Goal: Information Seeking & Learning: Learn about a topic

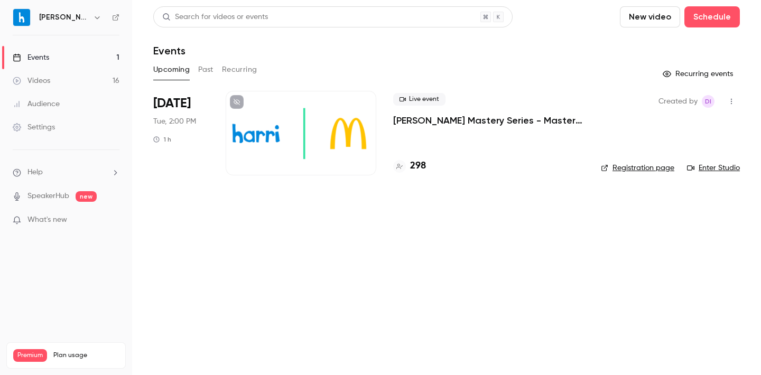
click at [734, 104] on icon "button" at bounding box center [731, 101] width 8 height 7
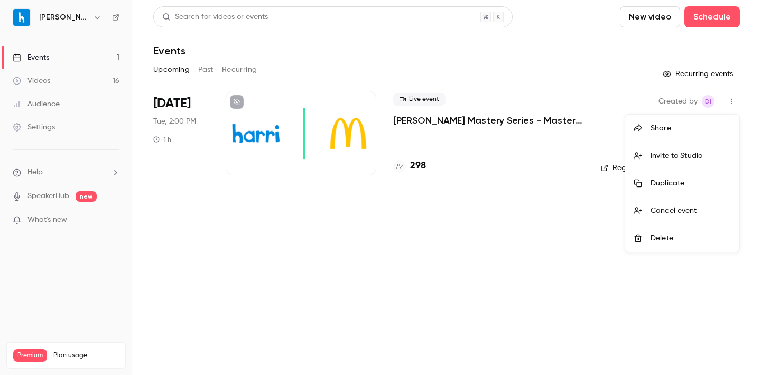
click at [475, 122] on div at bounding box center [380, 187] width 761 height 375
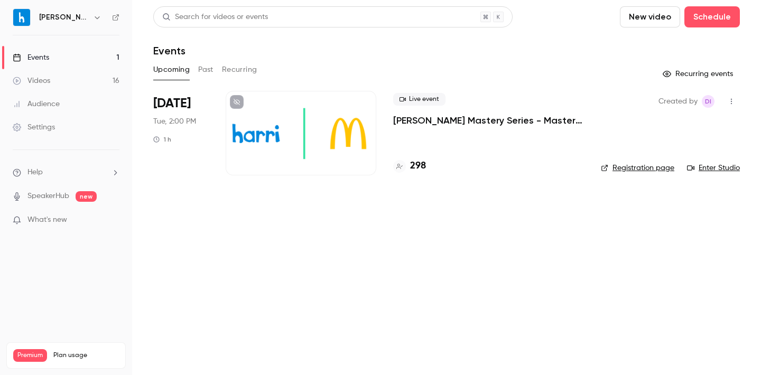
click at [437, 121] on p "[PERSON_NAME] Mastery Series - Master Timekeeping & Payroll in Harri_September …" at bounding box center [488, 120] width 191 height 13
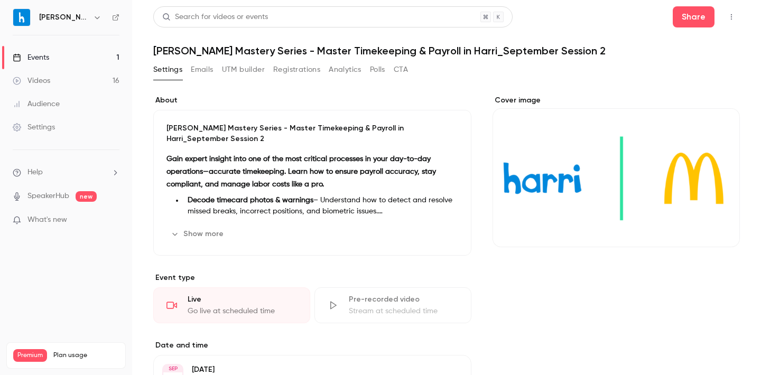
click at [731, 21] on button "button" at bounding box center [731, 16] width 17 height 17
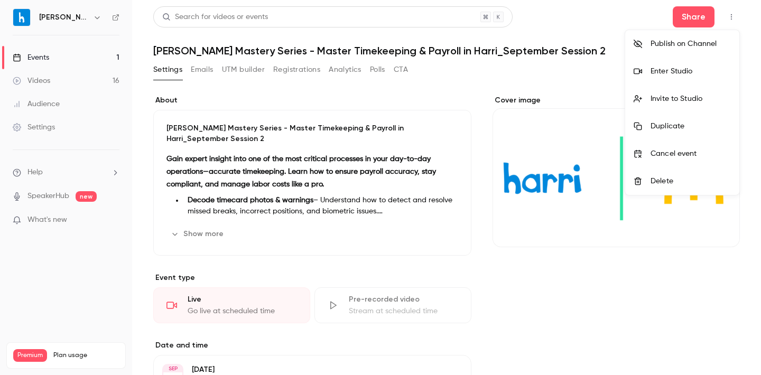
click at [667, 63] on li "Enter Studio" at bounding box center [682, 71] width 114 height 27
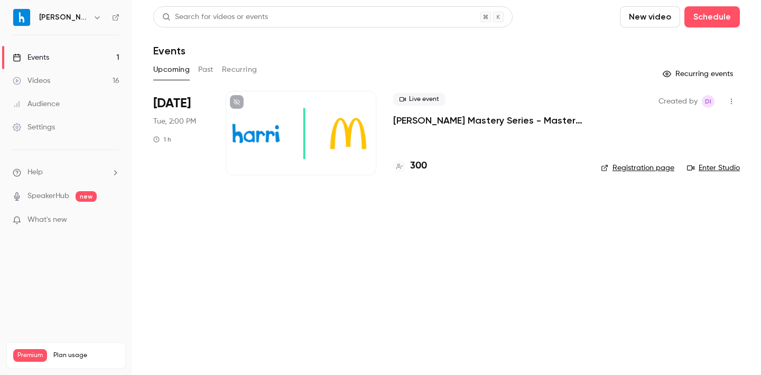
click at [199, 69] on button "Past" at bounding box center [205, 69] width 15 height 17
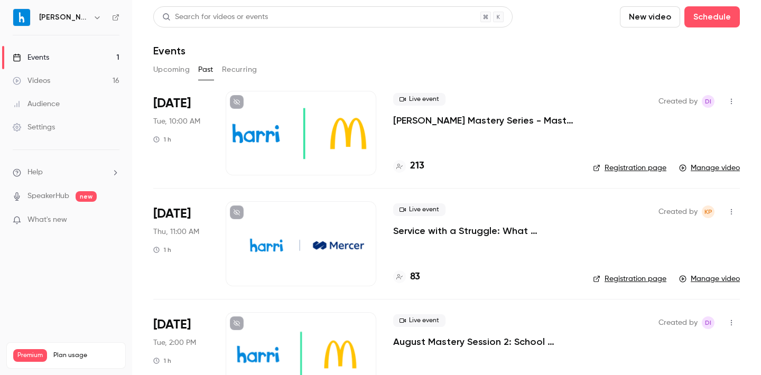
click at [479, 120] on p "[PERSON_NAME] Mastery Series - Master Timekeeping & Payroll in Harri_September …" at bounding box center [484, 120] width 183 height 13
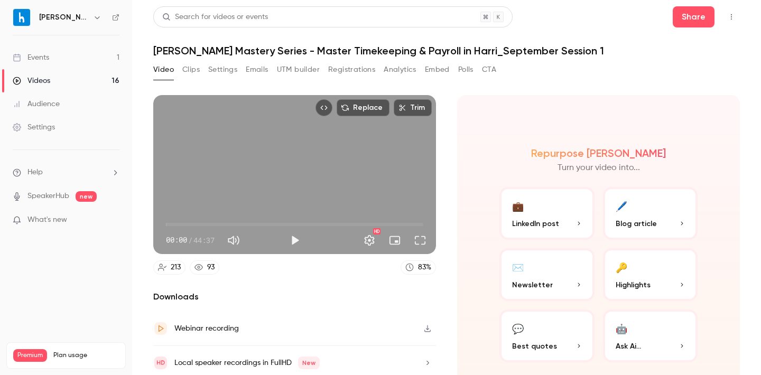
click at [733, 16] on icon "Top Bar Actions" at bounding box center [731, 16] width 8 height 7
click at [395, 68] on div at bounding box center [380, 187] width 761 height 375
click at [387, 68] on button "Analytics" at bounding box center [399, 69] width 33 height 17
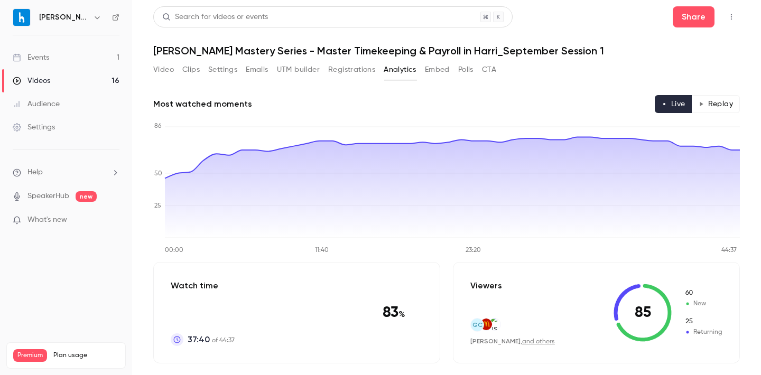
click at [463, 68] on button "Polls" at bounding box center [465, 69] width 15 height 17
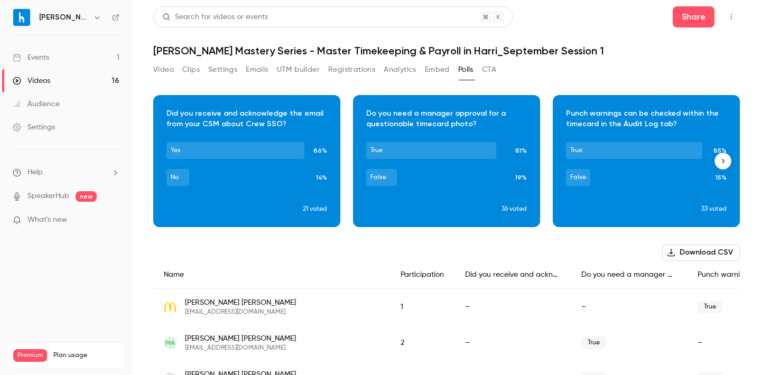
click at [307, 207] on div "Download image" at bounding box center [247, 161] width 186 height 131
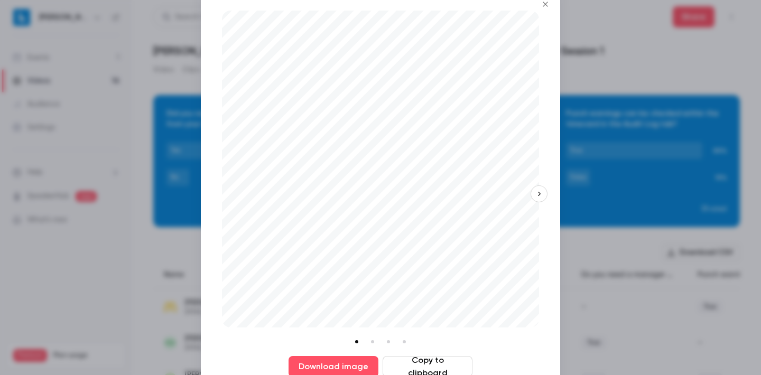
click at [373, 340] on li at bounding box center [373, 342] width 12 height 12
click at [388, 341] on li at bounding box center [388, 342] width 12 height 12
click at [546, 2] on icon "Close" at bounding box center [545, 4] width 13 height 8
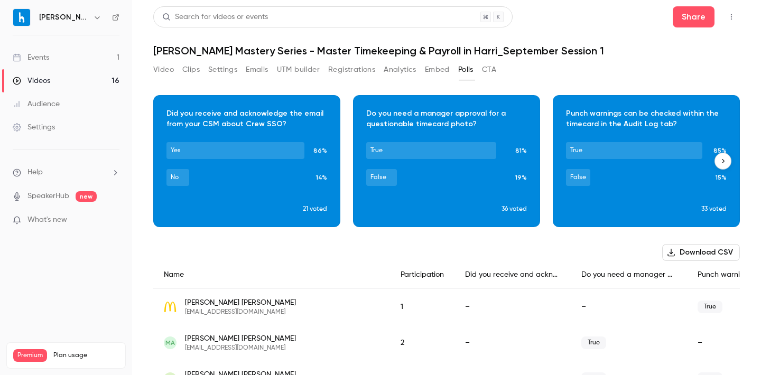
click at [276, 198] on div "Download image" at bounding box center [247, 161] width 186 height 131
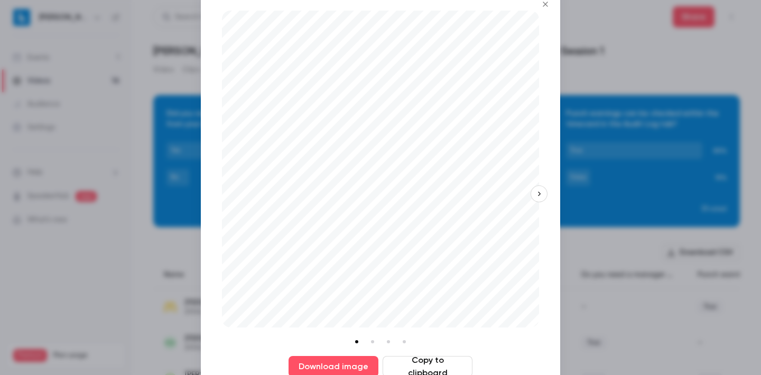
click at [546, 5] on icon "Close" at bounding box center [545, 4] width 13 height 8
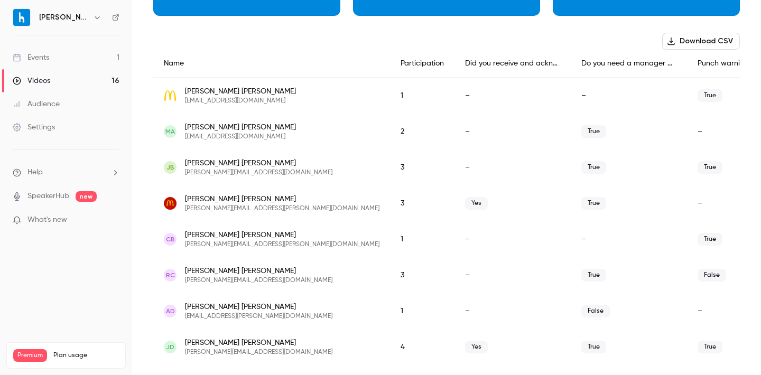
scroll to position [212, 0]
